Goal: Find specific page/section: Find specific page/section

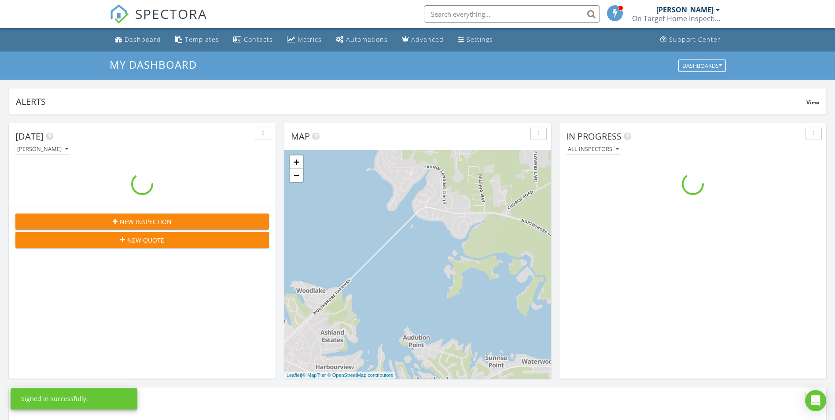
scroll to position [814, 848]
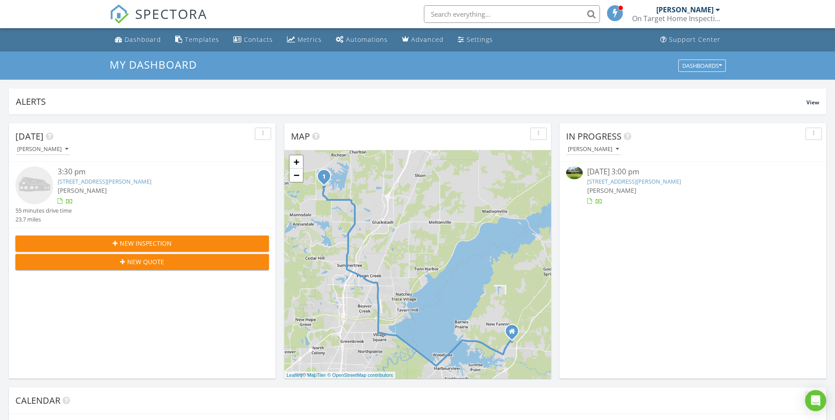
click at [605, 180] on link "177 Crossover Dr, Brandon, MS 39042" at bounding box center [634, 181] width 94 height 8
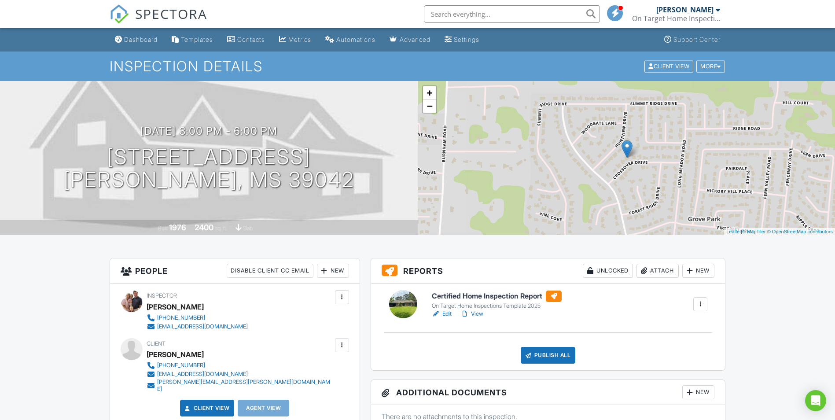
click at [479, 313] on link "View" at bounding box center [471, 313] width 23 height 9
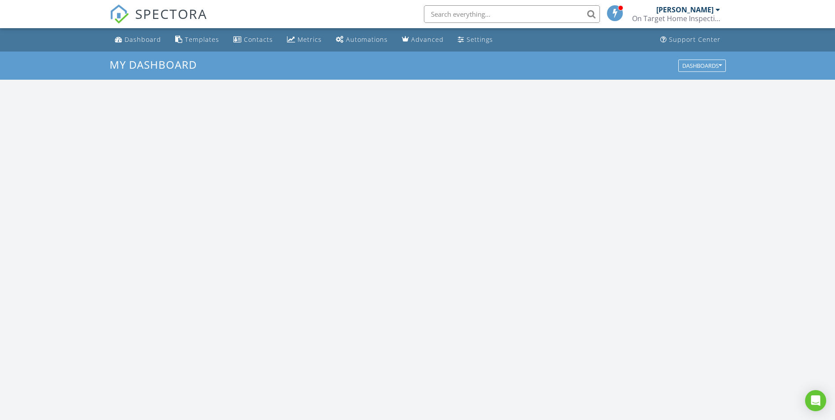
scroll to position [814, 848]
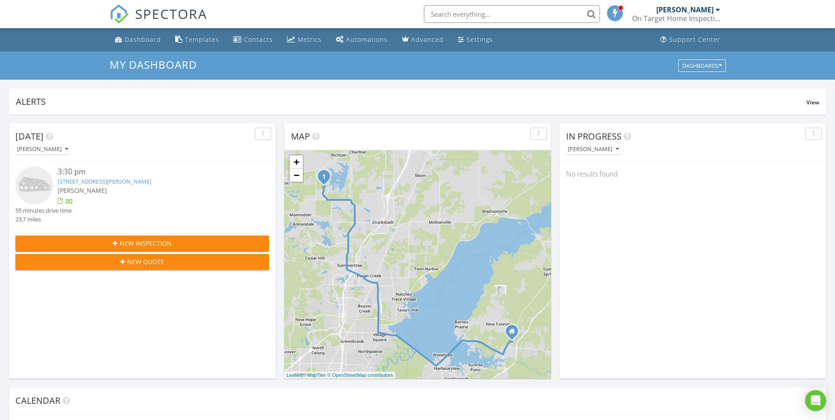
click at [95, 180] on link "117 Hampton Pl, Madison, MS 39110" at bounding box center [105, 181] width 94 height 8
